Goal: Use online tool/utility: Utilize a website feature to perform a specific function

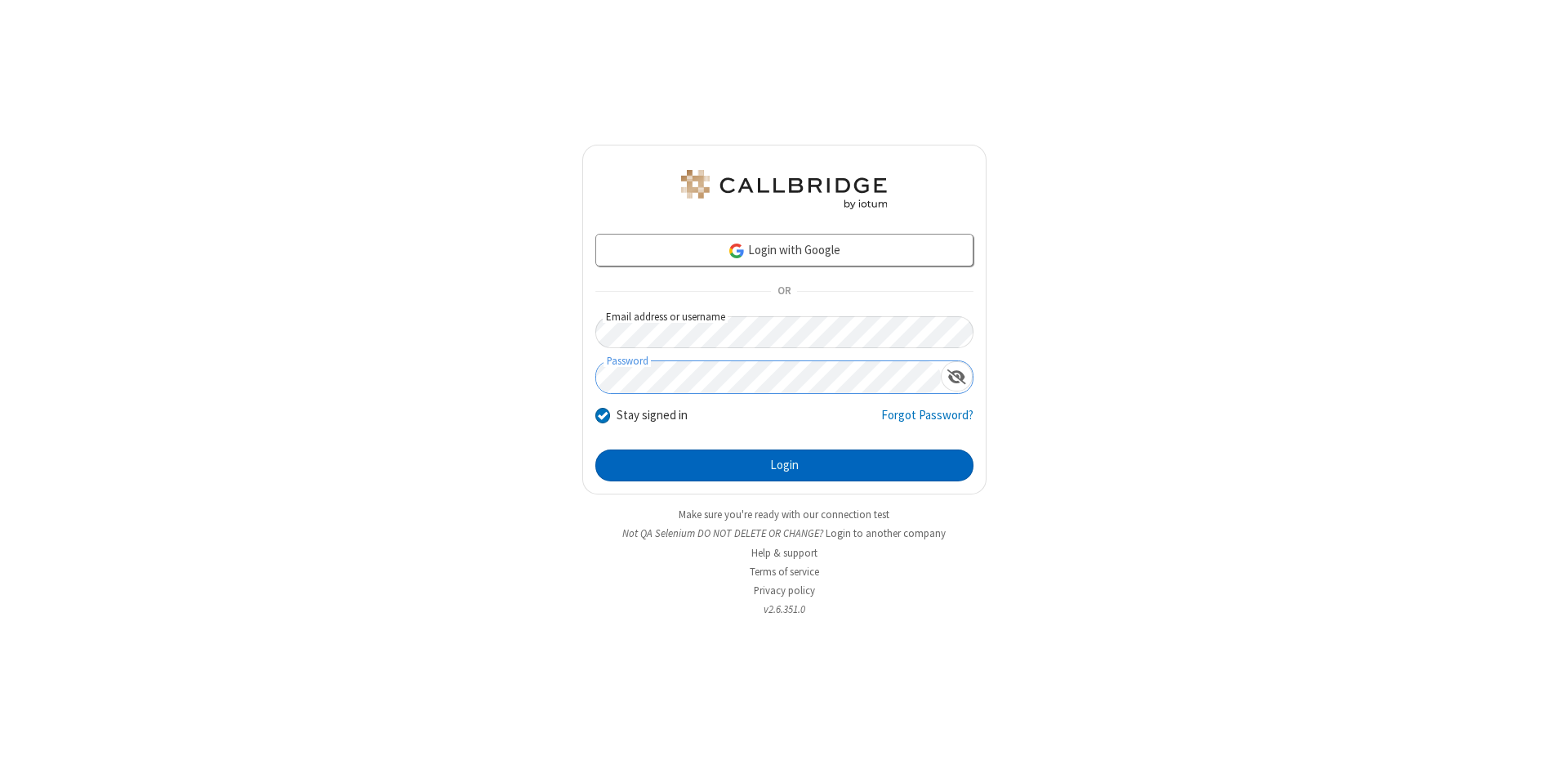
click at [784, 466] on button "Login" at bounding box center [784, 466] width 378 height 33
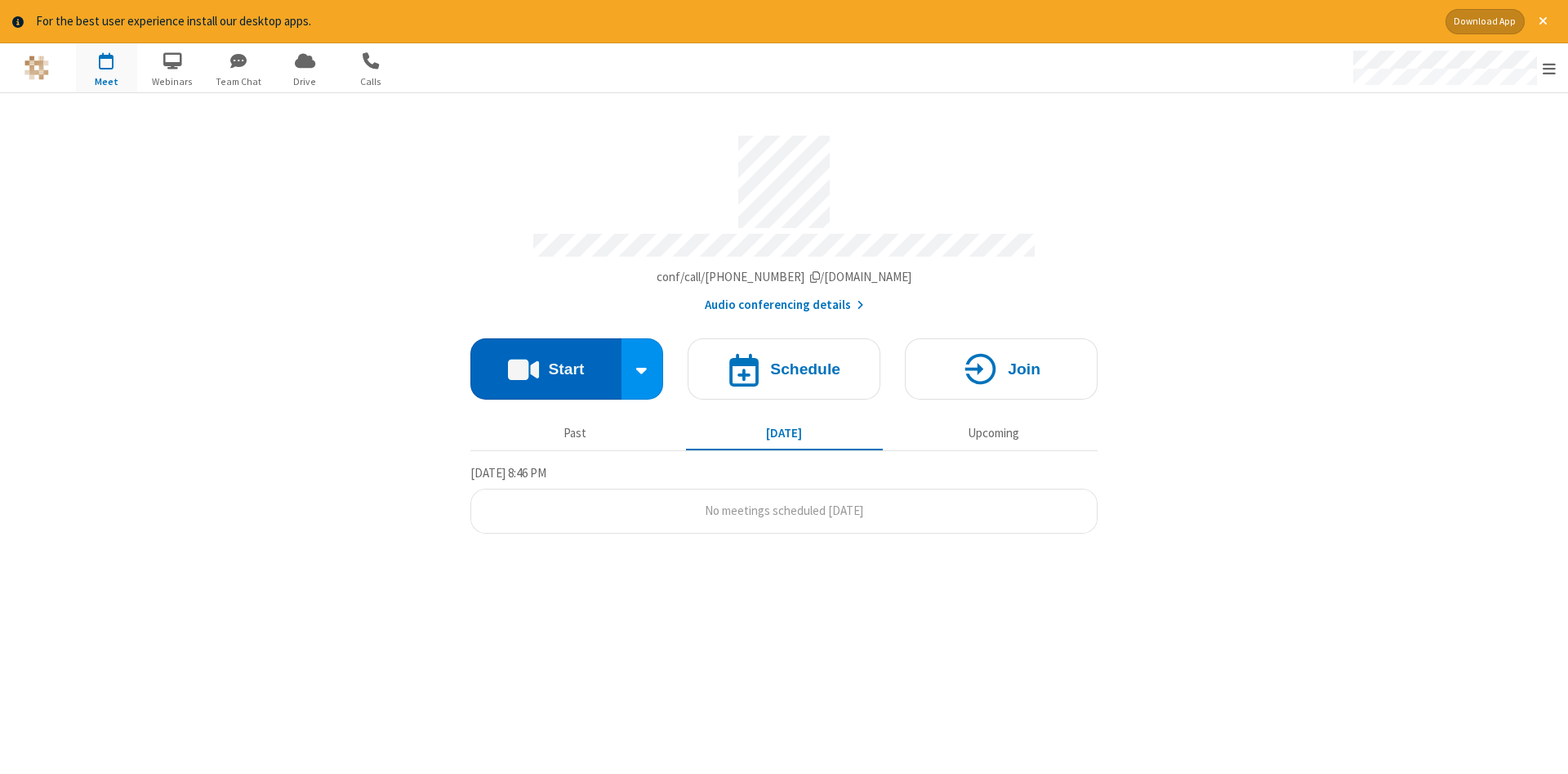
click at [546, 363] on button "Start" at bounding box center [546, 369] width 151 height 61
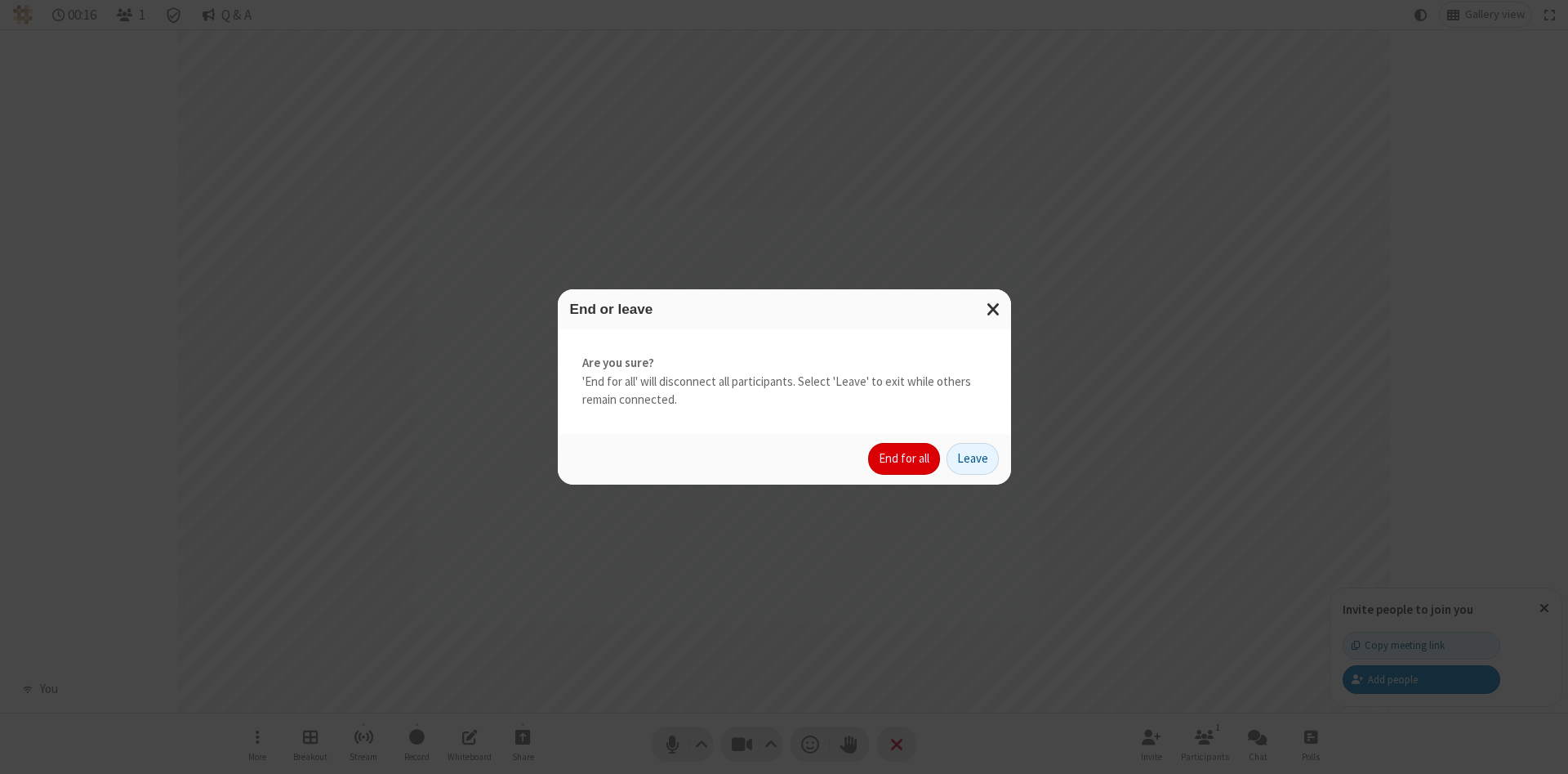
click at [905, 458] on button "End for all" at bounding box center [904, 460] width 72 height 33
